Goal: Find specific page/section: Find specific page/section

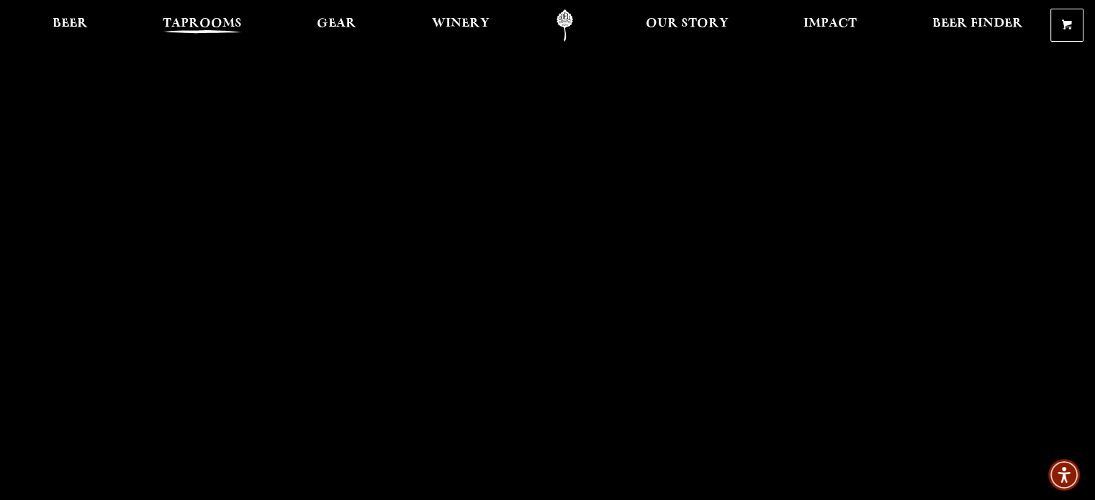
click at [202, 30] on span "Taprooms" at bounding box center [202, 24] width 79 height 12
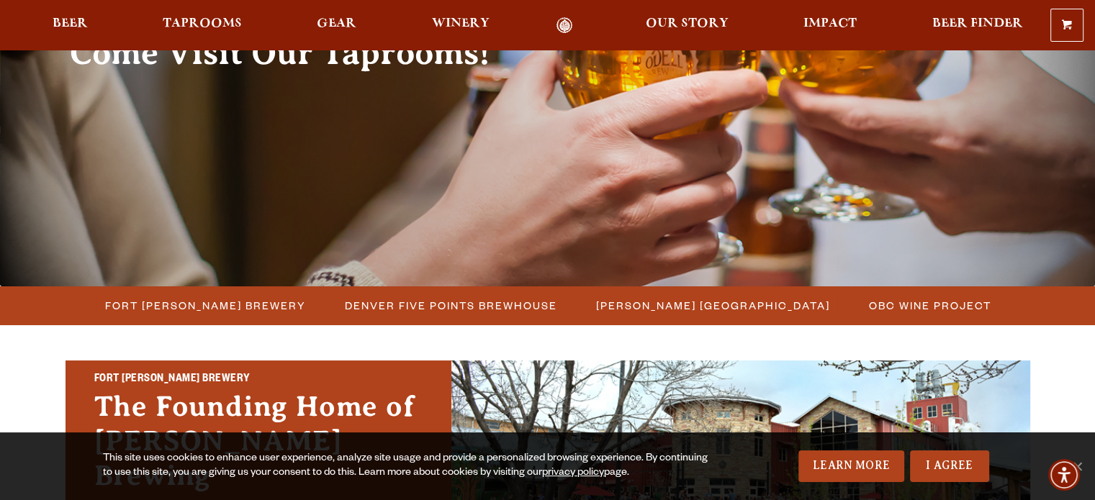
scroll to position [344, 0]
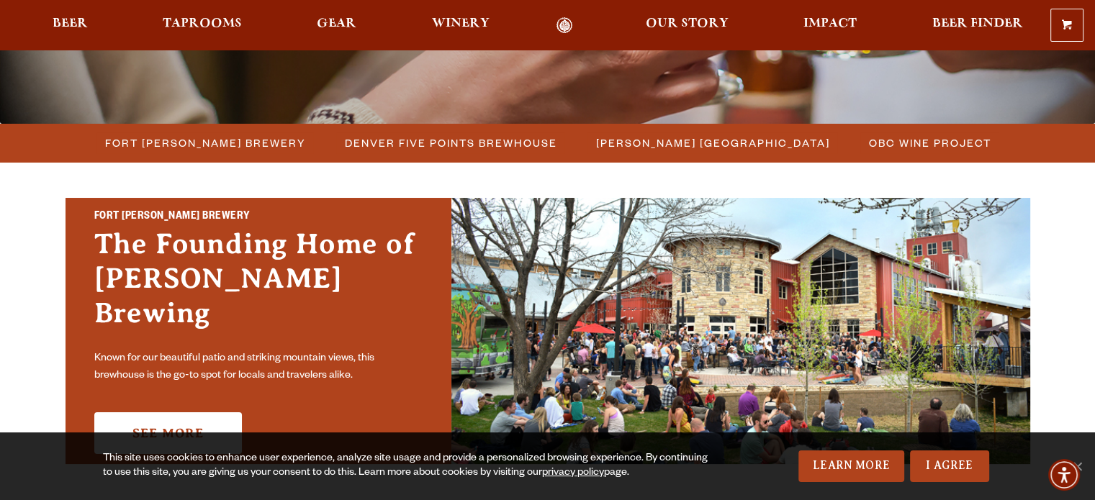
click at [214, 227] on h2 "Fort [PERSON_NAME] Brewery" at bounding box center [258, 217] width 328 height 19
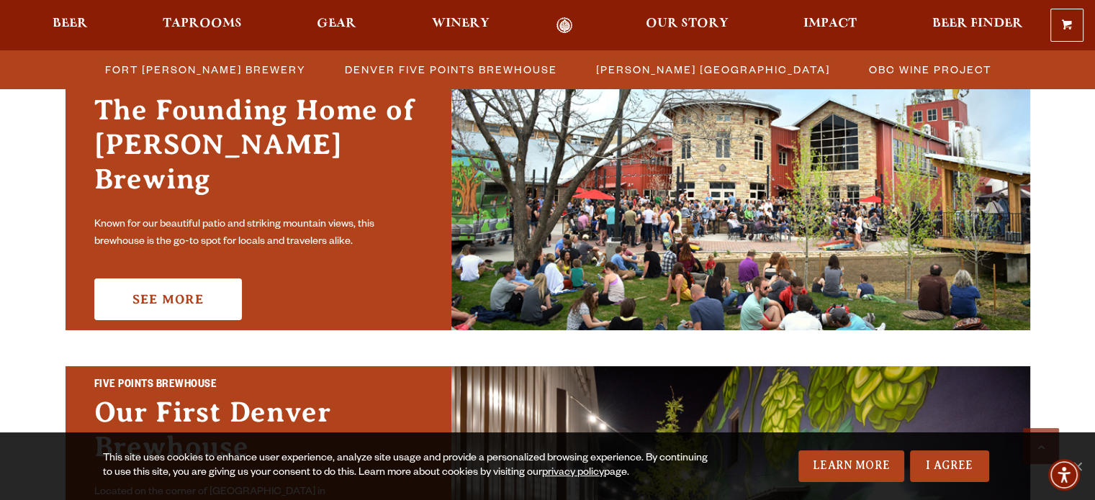
scroll to position [479, 0]
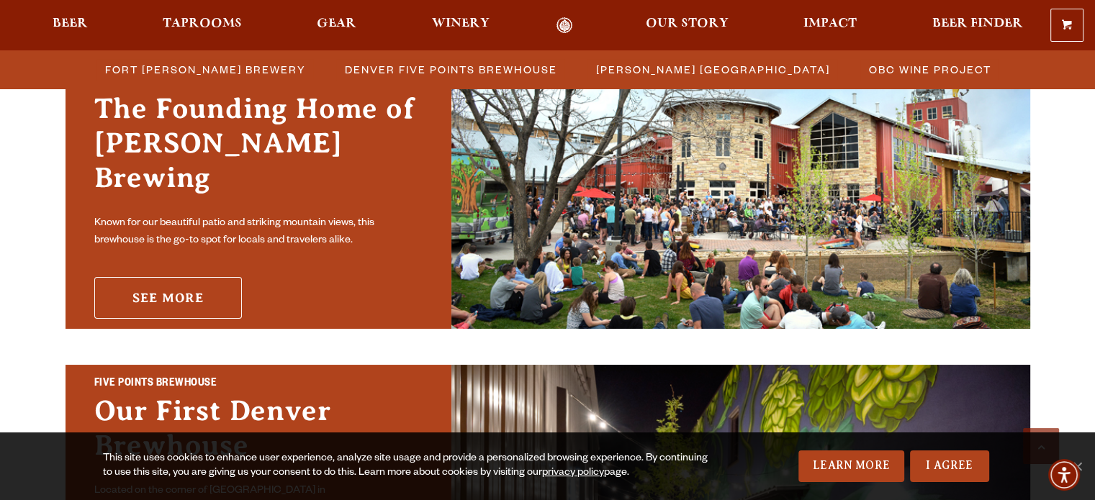
click at [196, 291] on link "See More" at bounding box center [168, 298] width 148 height 42
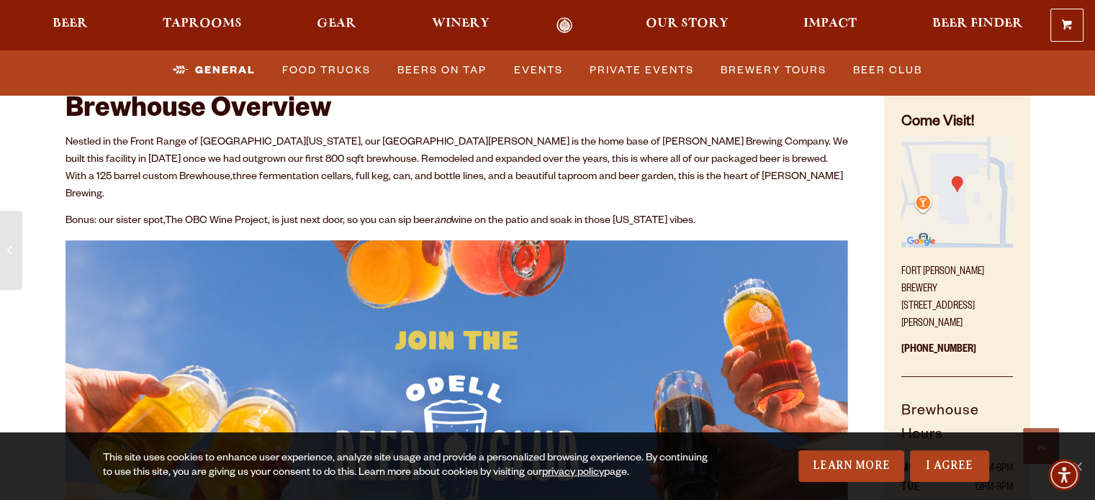
scroll to position [579, 0]
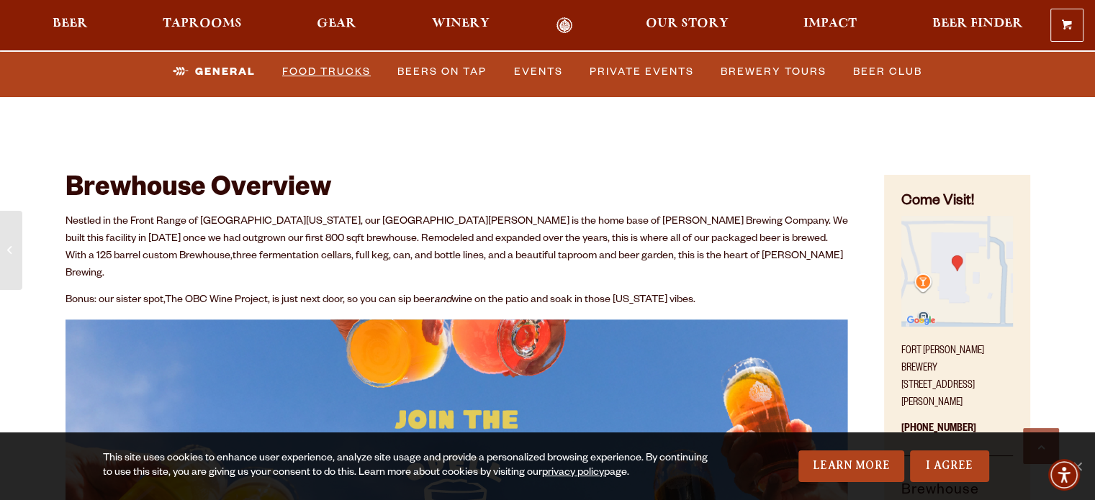
click at [345, 63] on link "Food Trucks" at bounding box center [326, 71] width 100 height 33
click at [315, 68] on link "Food Trucks" at bounding box center [315, 71] width 126 height 33
click at [310, 74] on link "Food Trucks" at bounding box center [315, 71] width 126 height 33
